Goal: Navigation & Orientation: Find specific page/section

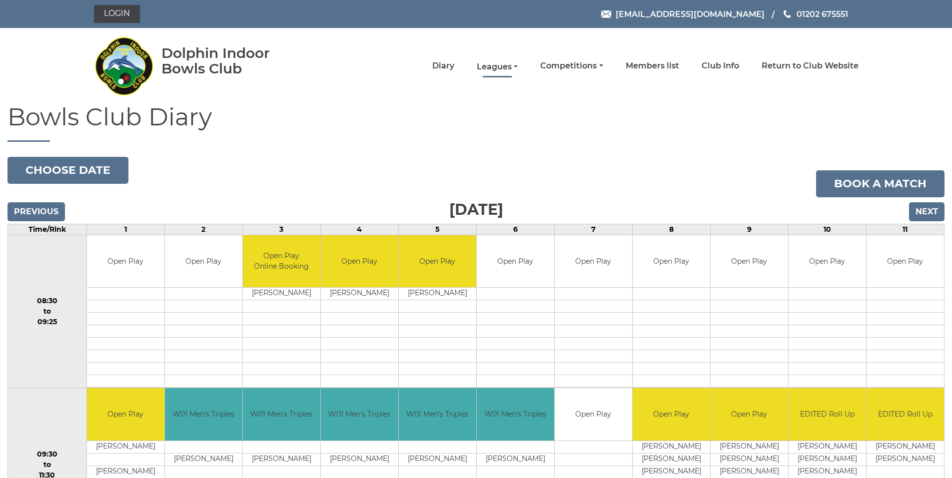
click at [513, 69] on link "Leagues" at bounding box center [497, 66] width 41 height 11
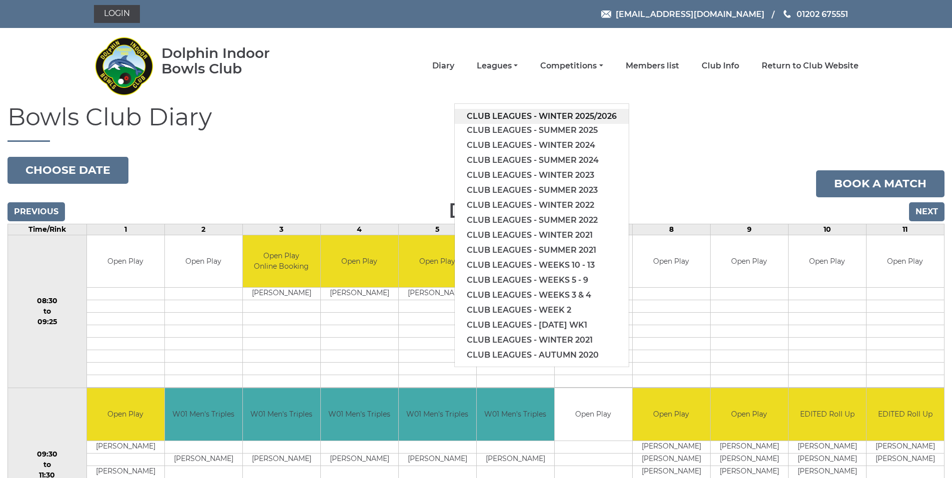
click at [526, 118] on link "Club leagues - Winter 2025/2026" at bounding box center [542, 116] width 174 height 15
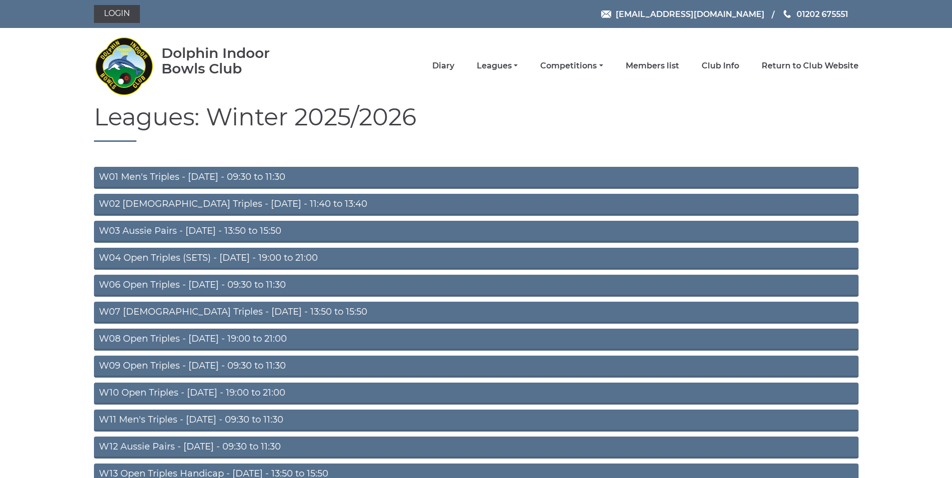
click at [201, 178] on link "W01 Men's Triples - [DATE] - 09:30 to 11:30" at bounding box center [476, 178] width 764 height 22
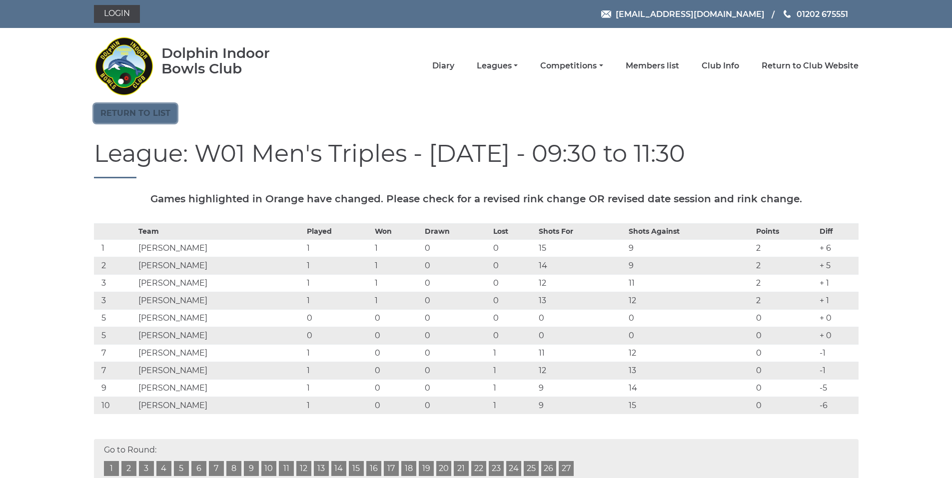
click at [159, 114] on link "Return to list" at bounding box center [135, 113] width 83 height 19
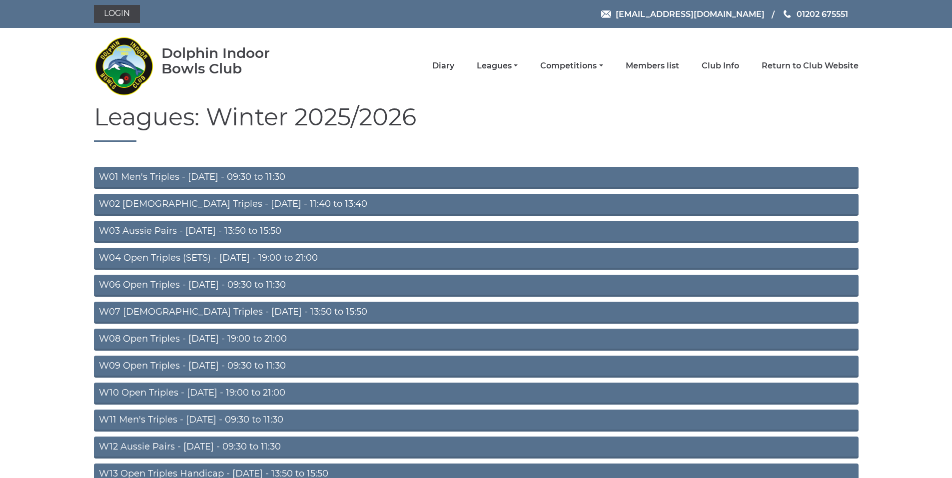
click at [255, 227] on link "W03 Aussie Pairs - [DATE] - 13:50 to 15:50" at bounding box center [476, 232] width 764 height 22
